Goal: Transaction & Acquisition: Download file/media

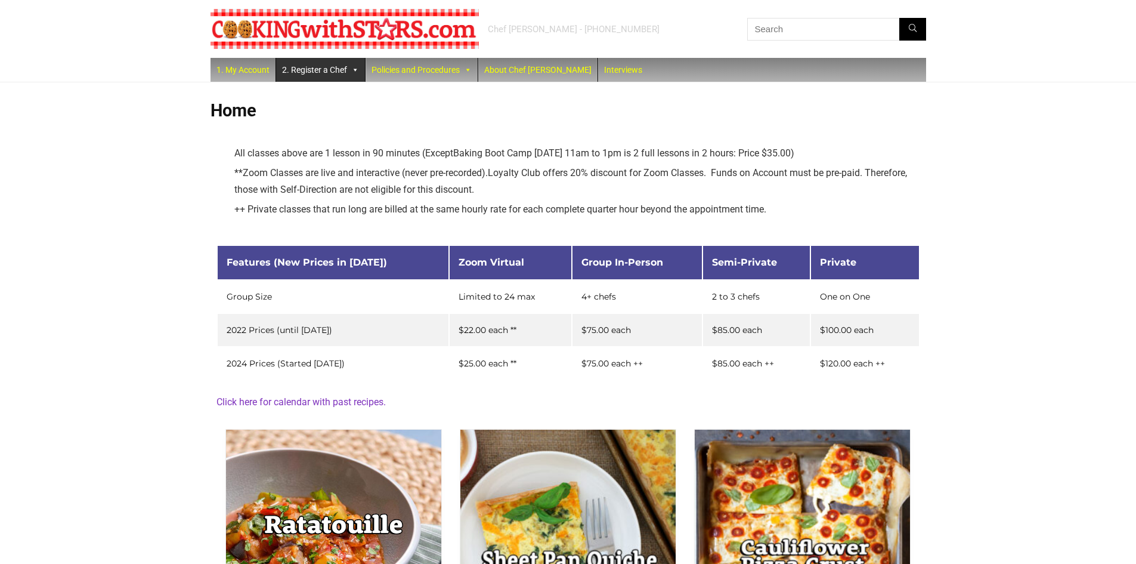
click at [353, 69] on span at bounding box center [355, 70] width 8 height 24
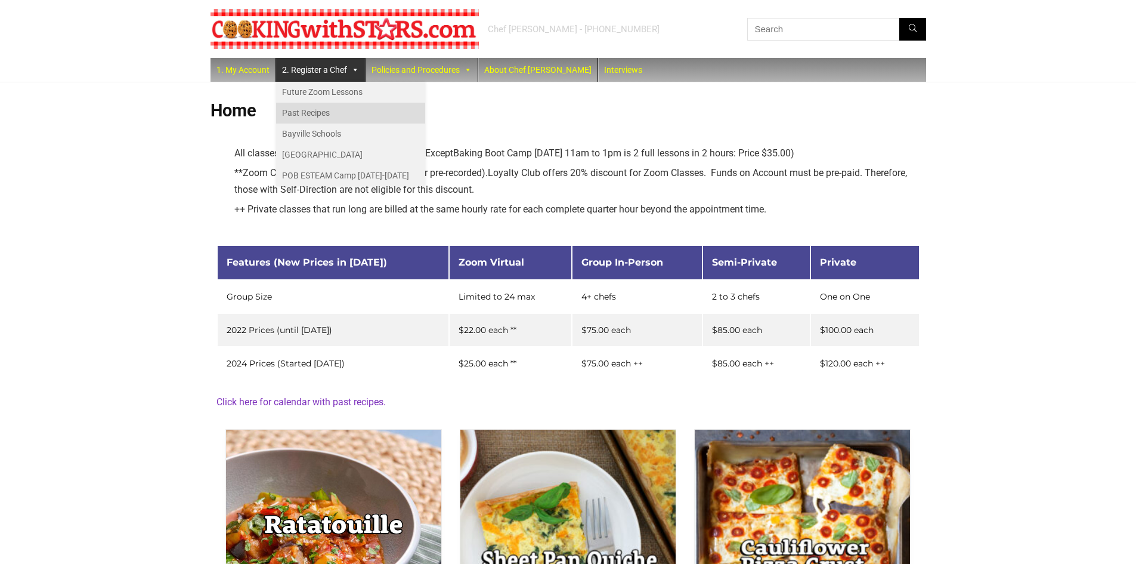
click at [335, 112] on link "Past Recipes" at bounding box center [350, 113] width 149 height 21
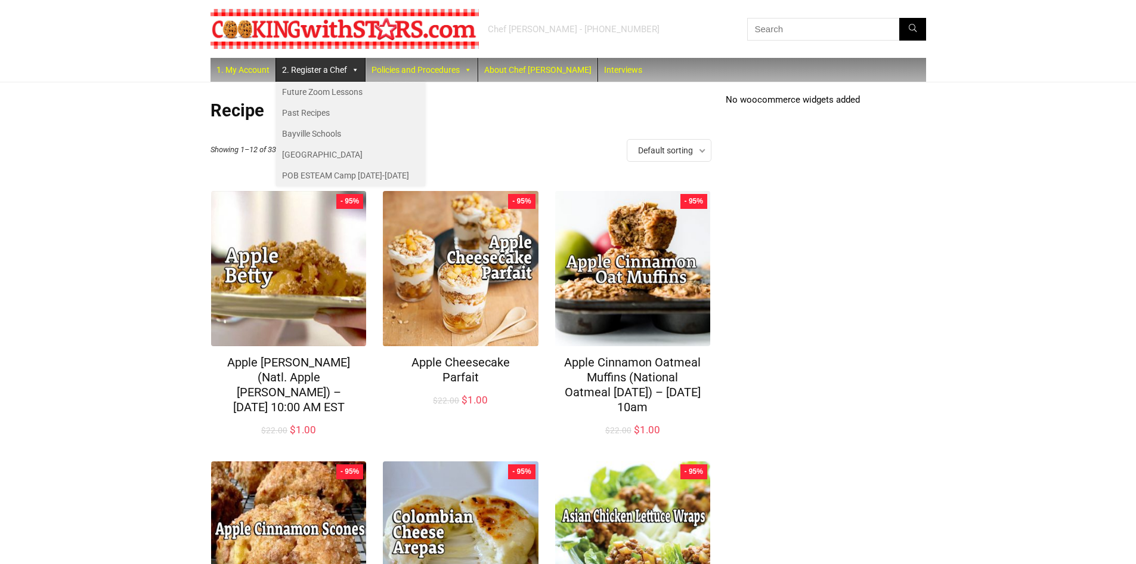
click at [822, 29] on input "text" at bounding box center [836, 29] width 179 height 23
type input "frittata"
click at [899, 18] on button "Search" at bounding box center [912, 29] width 27 height 23
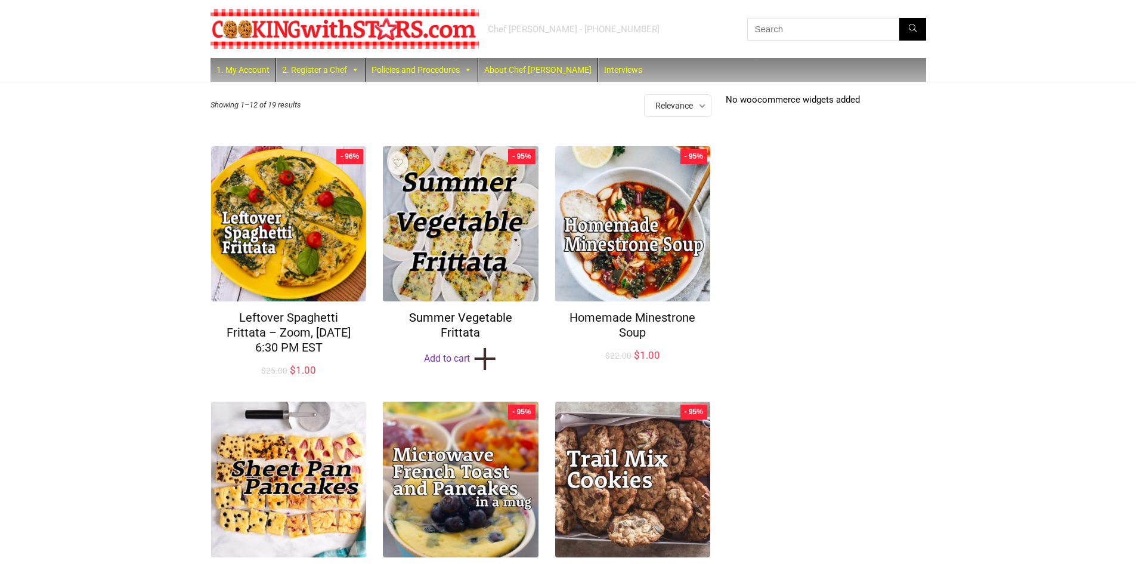
click at [459, 326] on link "Summer Vegetable Frittata" at bounding box center [460, 324] width 103 height 29
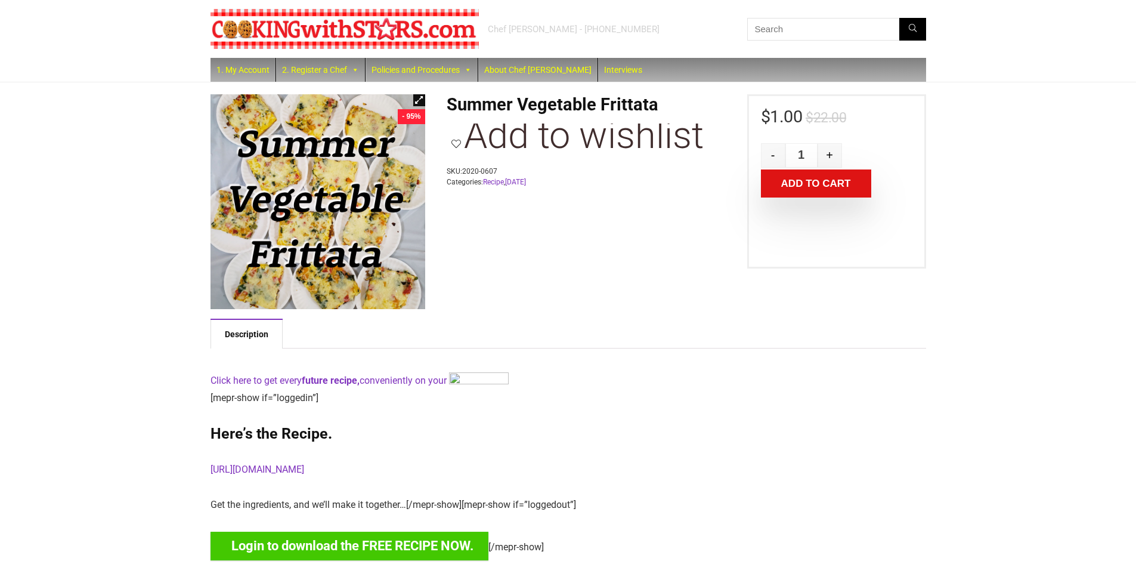
scroll to position [119, 0]
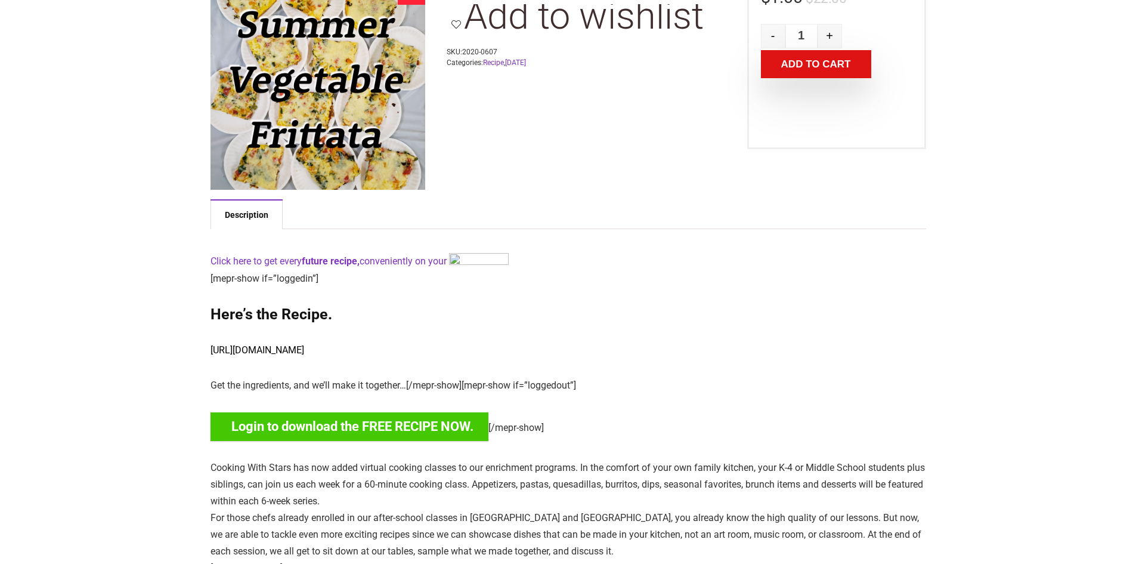
click at [304, 351] on link "[URL][DOMAIN_NAME]" at bounding box center [258, 349] width 94 height 11
